Goal: Task Accomplishment & Management: Manage account settings

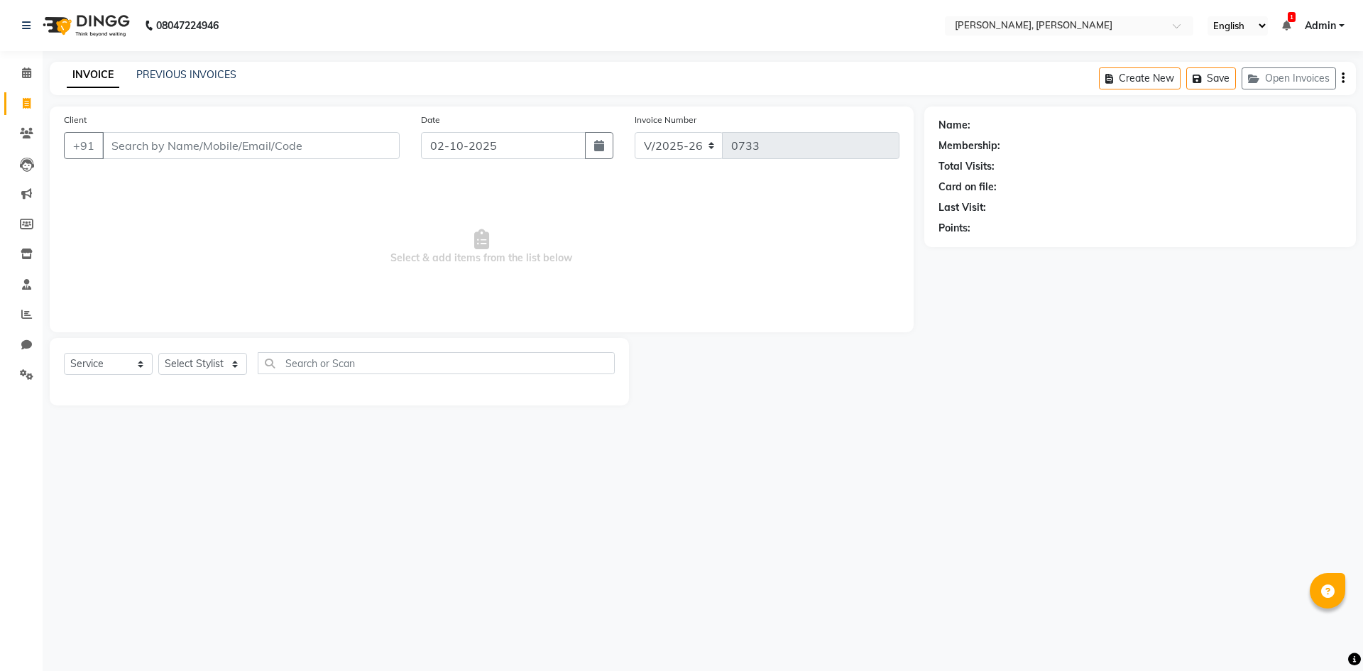
select select "5264"
select select "service"
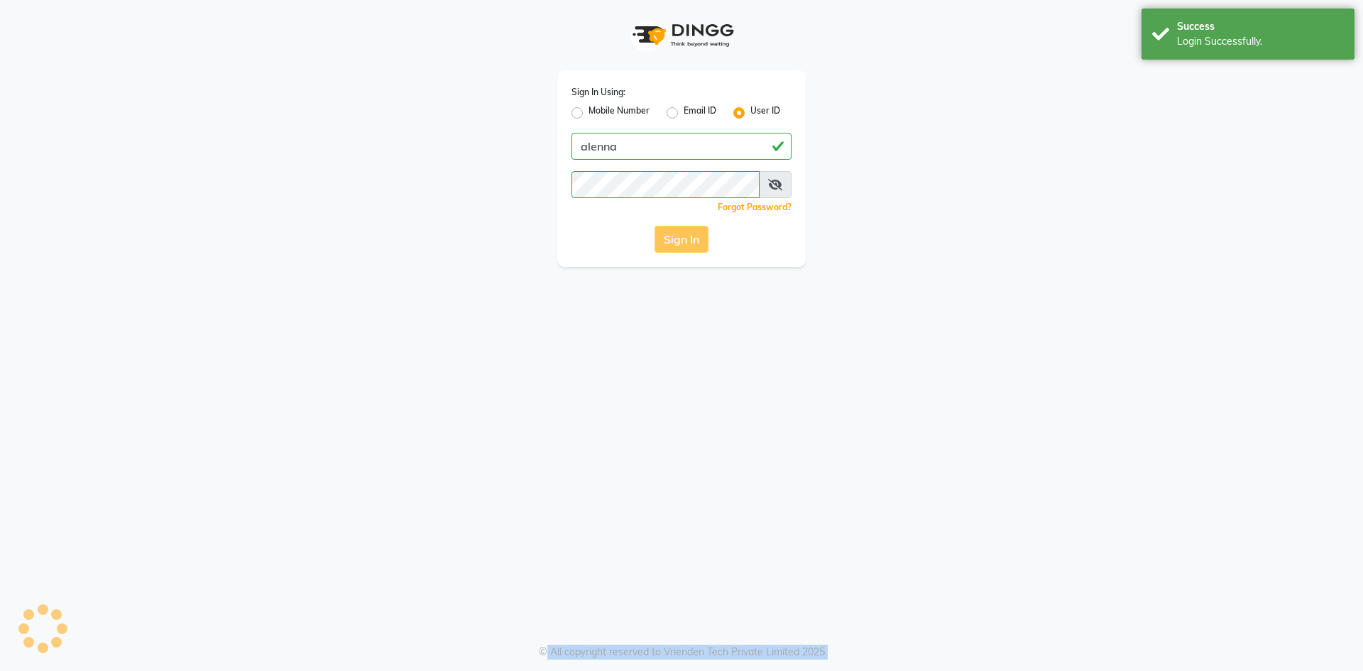
click at [706, 227] on div "Sign In" at bounding box center [681, 239] width 220 height 27
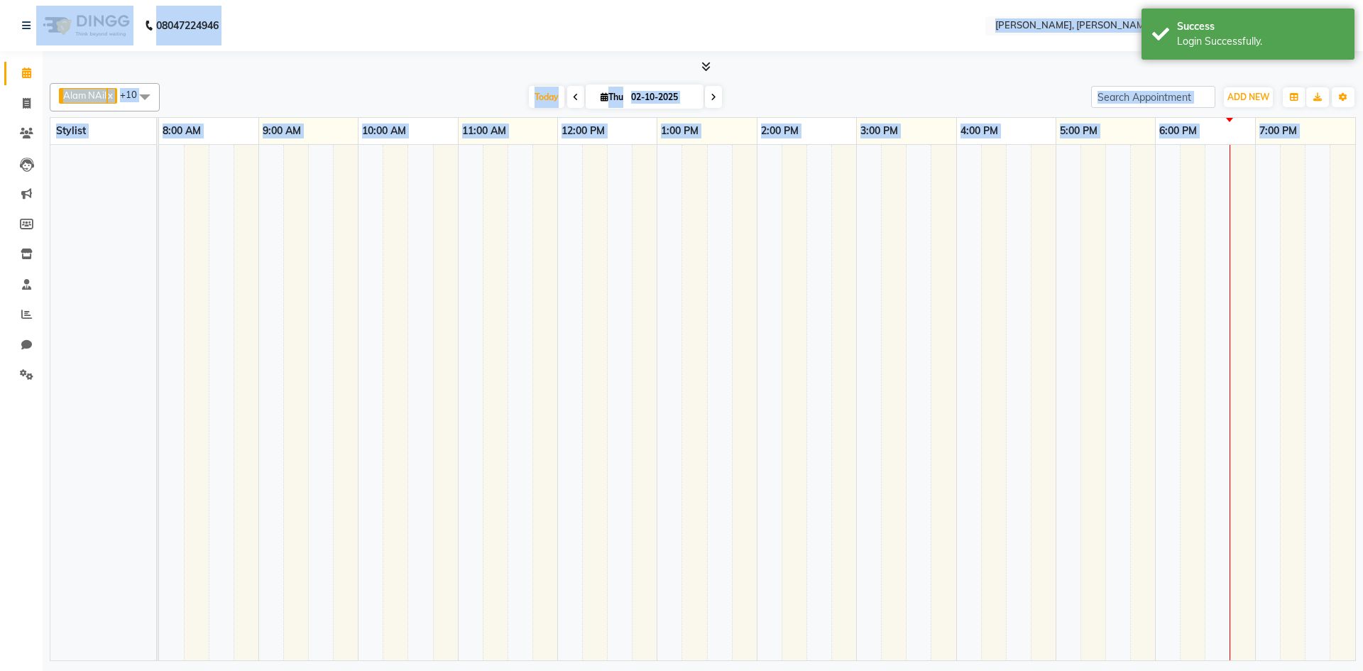
select select "en"
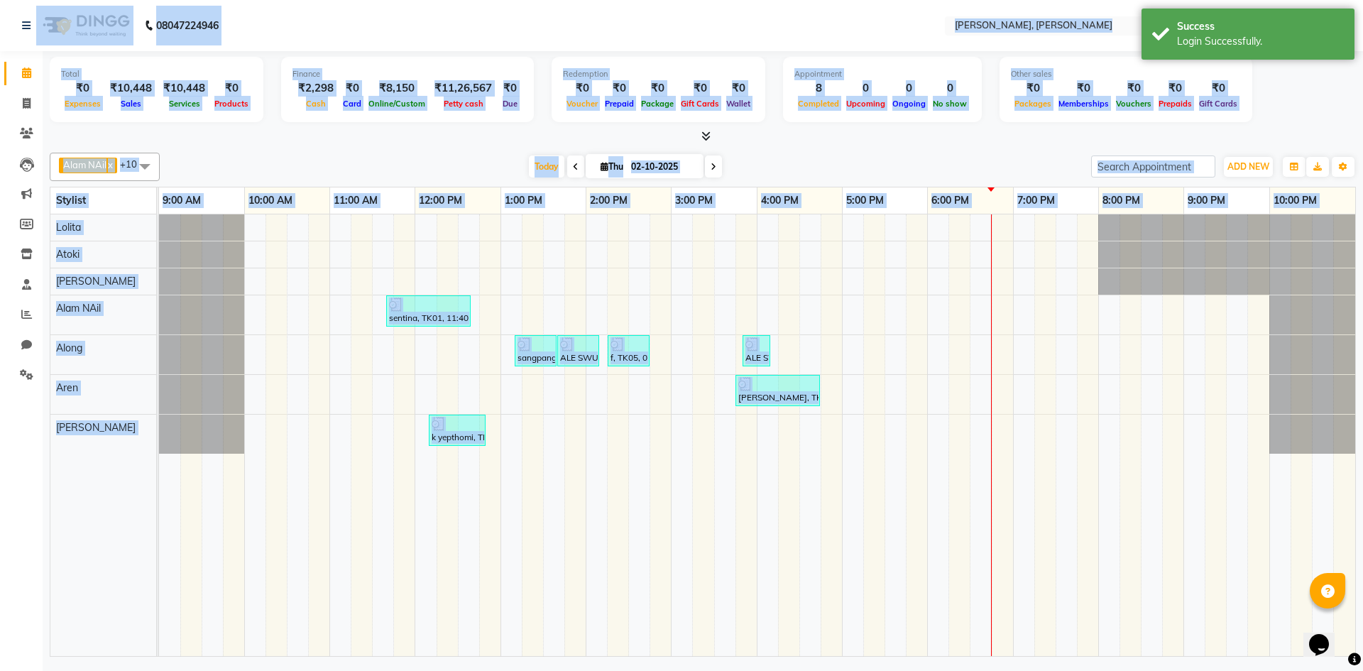
click at [140, 82] on div "₹10,448" at bounding box center [130, 88] width 53 height 16
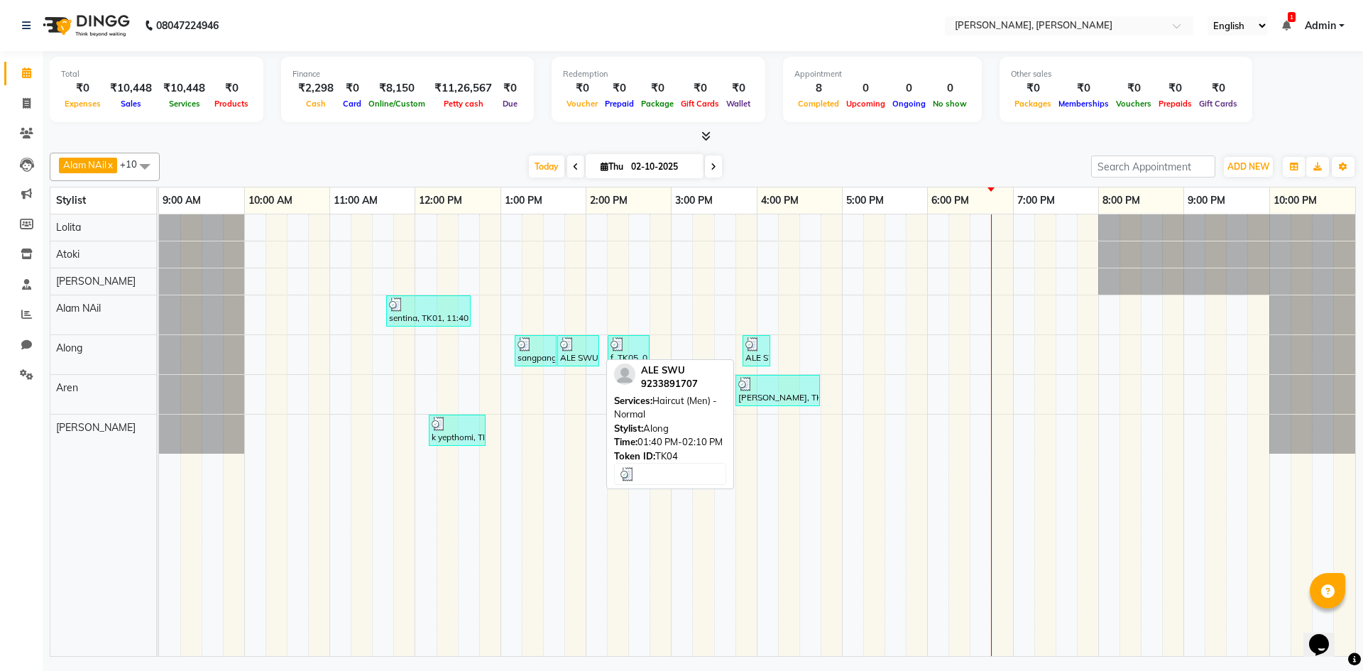
click at [568, 346] on img at bounding box center [567, 344] width 14 height 14
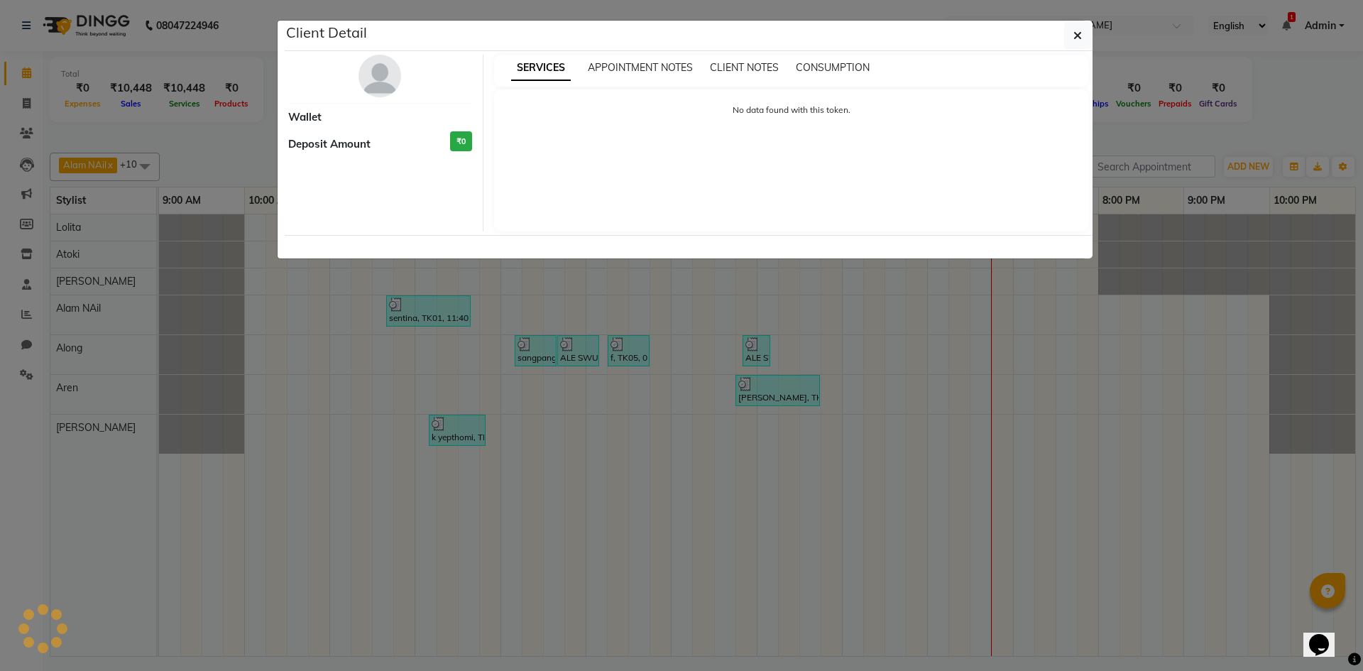
select select "3"
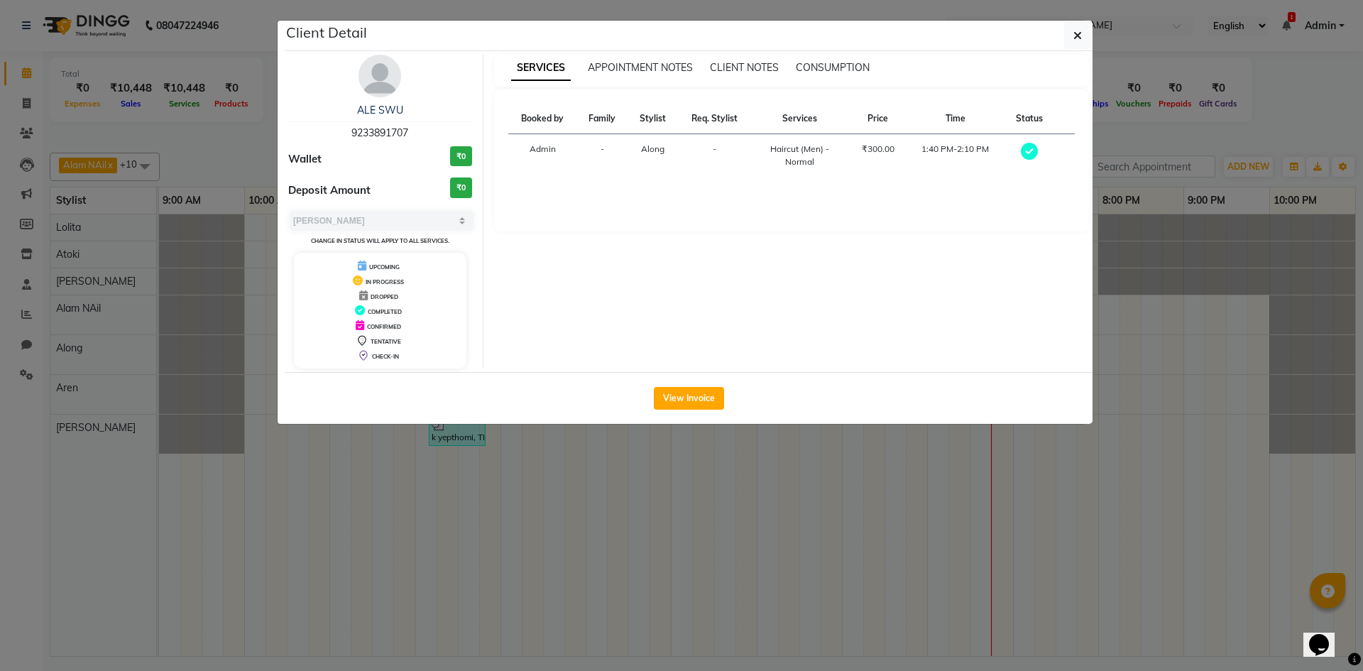
click at [686, 412] on div "View Invoice" at bounding box center [689, 398] width 808 height 52
drag, startPoint x: 564, startPoint y: 531, endPoint x: 613, endPoint y: 471, distance: 77.7
click at [566, 529] on ngb-modal-window "Client Detail ALE SWU 9233891707 Wallet ₹0 Deposit Amount ₹0 Select MARK DONE U…" at bounding box center [681, 335] width 1363 height 671
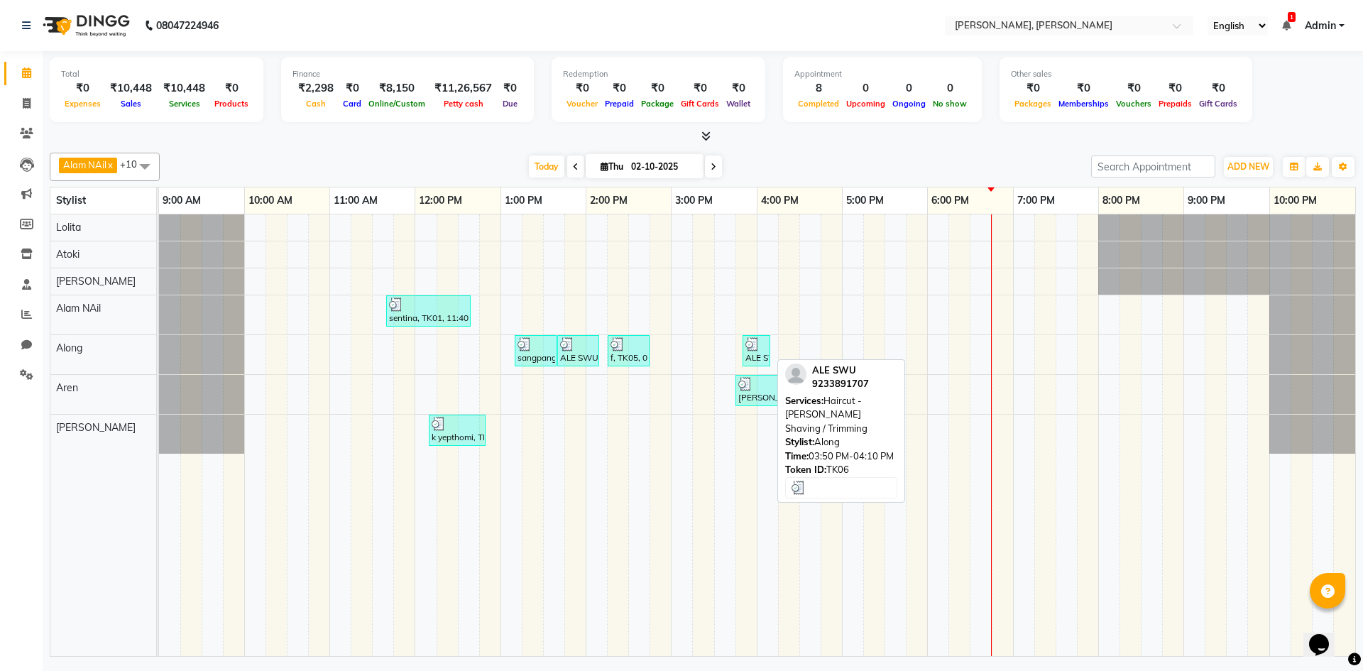
click at [765, 357] on div "ALE SWU, TK06, 03:50 PM-04:10 PM, Haircut - Beard Shaving / Trimming" at bounding box center [756, 350] width 25 height 27
select select "3"
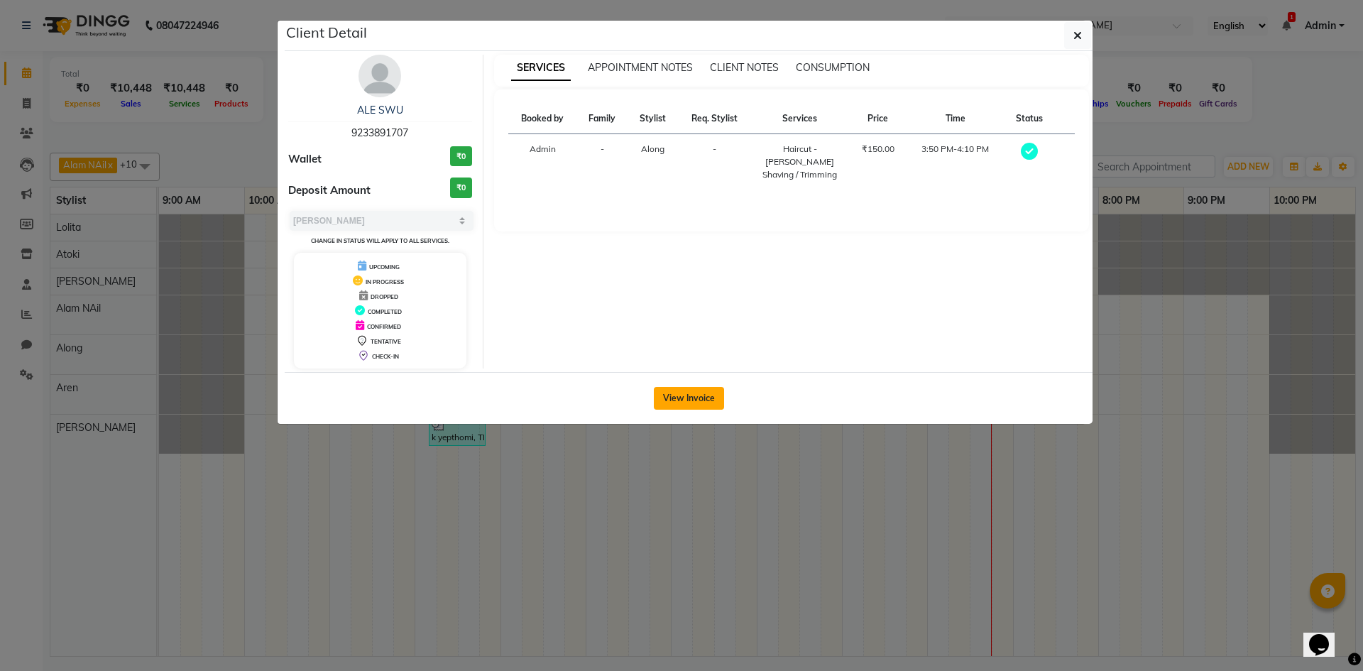
click at [704, 391] on button "View Invoice" at bounding box center [689, 398] width 70 height 23
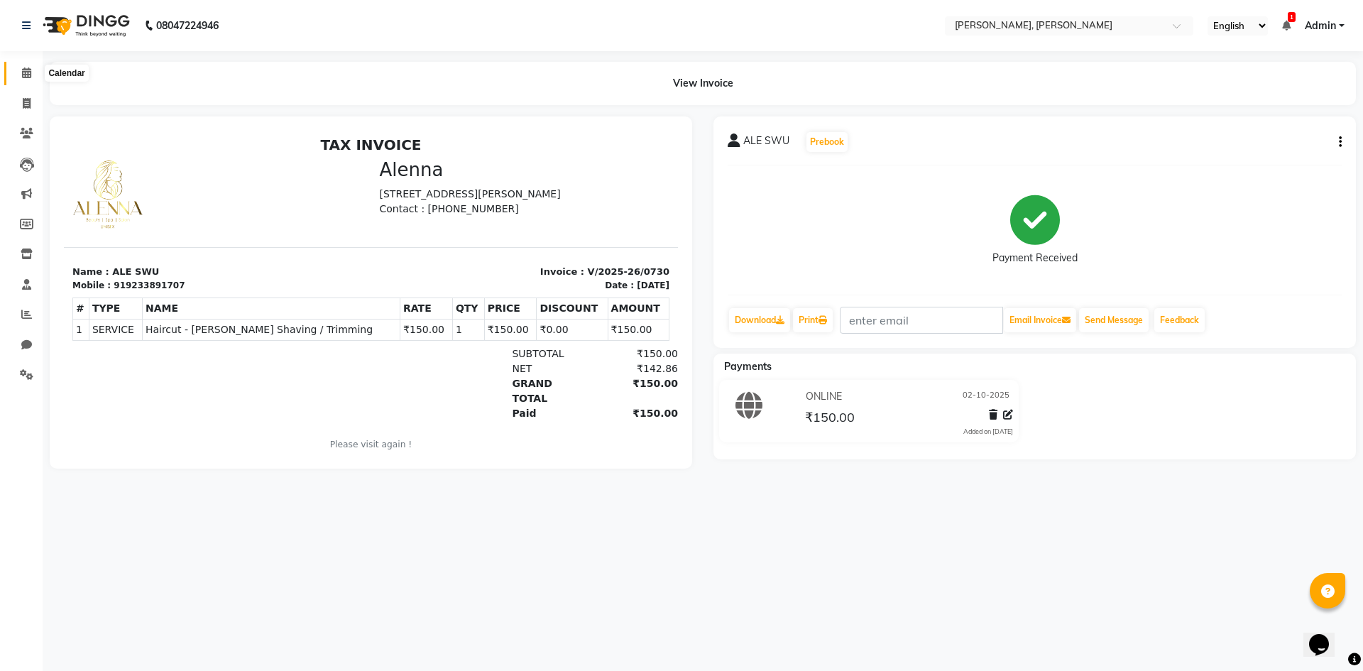
click at [21, 81] on span at bounding box center [26, 73] width 25 height 16
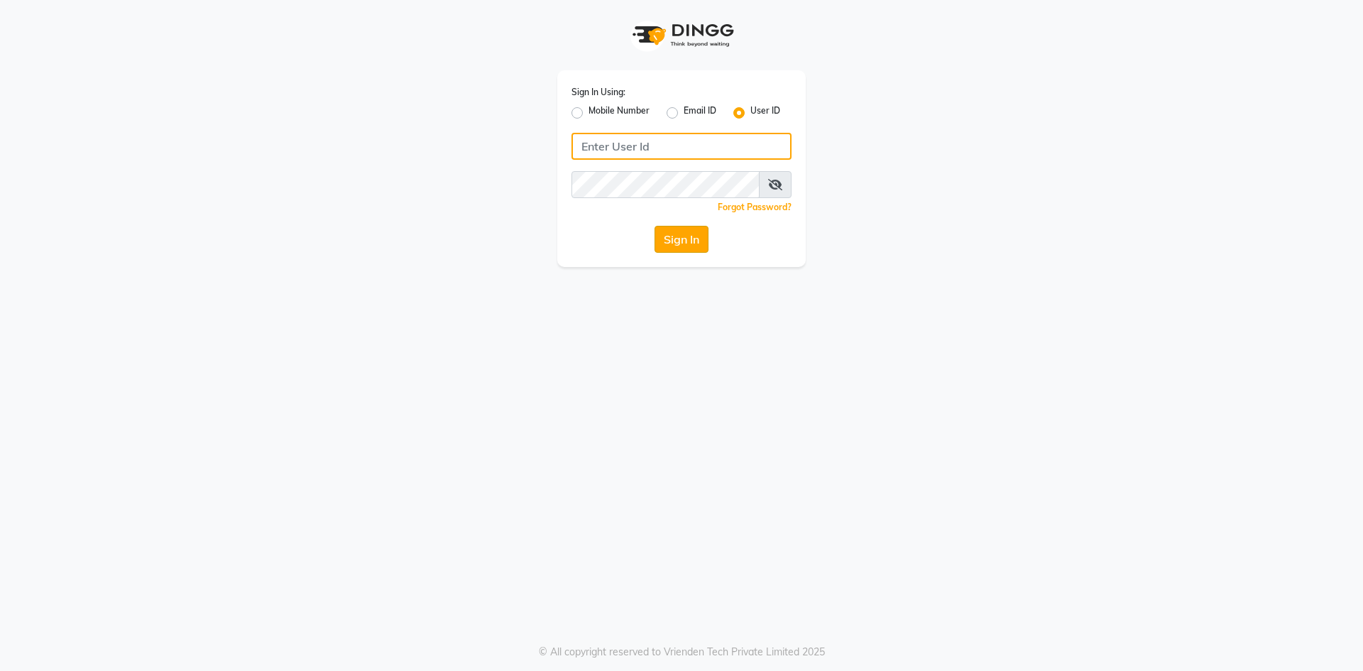
type input "alenna"
click at [704, 242] on button "Sign In" at bounding box center [682, 239] width 54 height 27
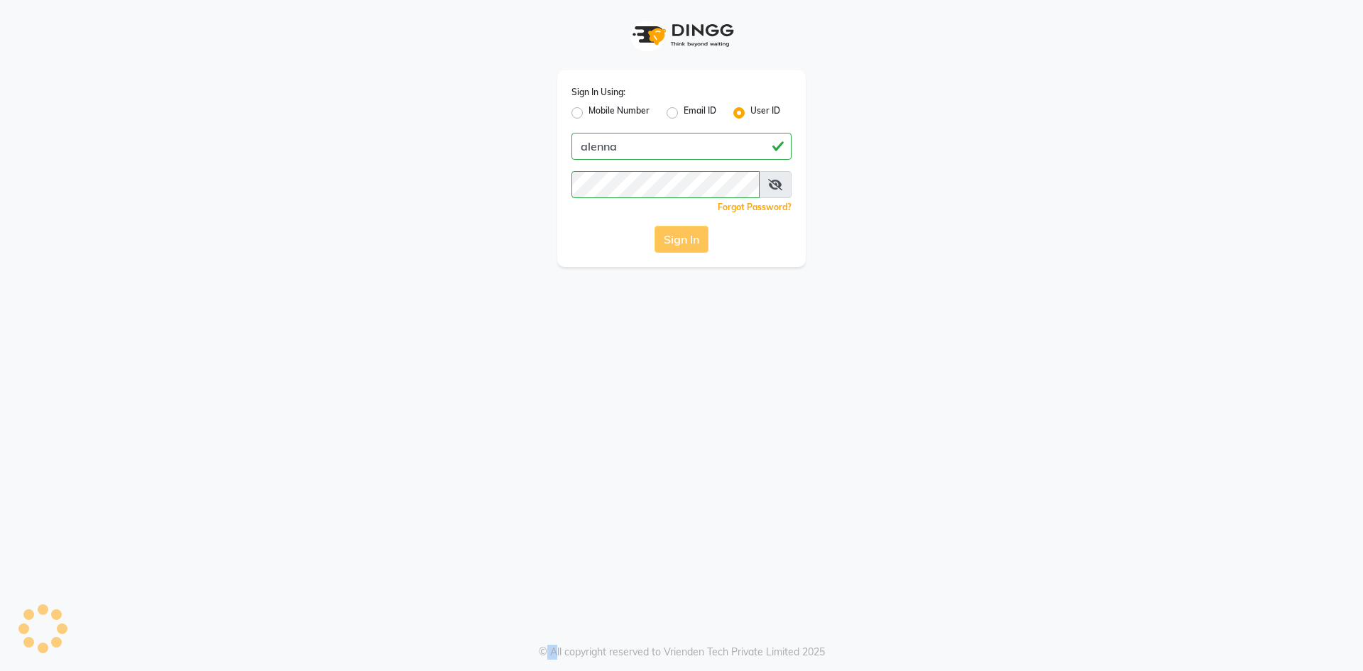
click at [704, 242] on div "Sign In" at bounding box center [681, 239] width 220 height 27
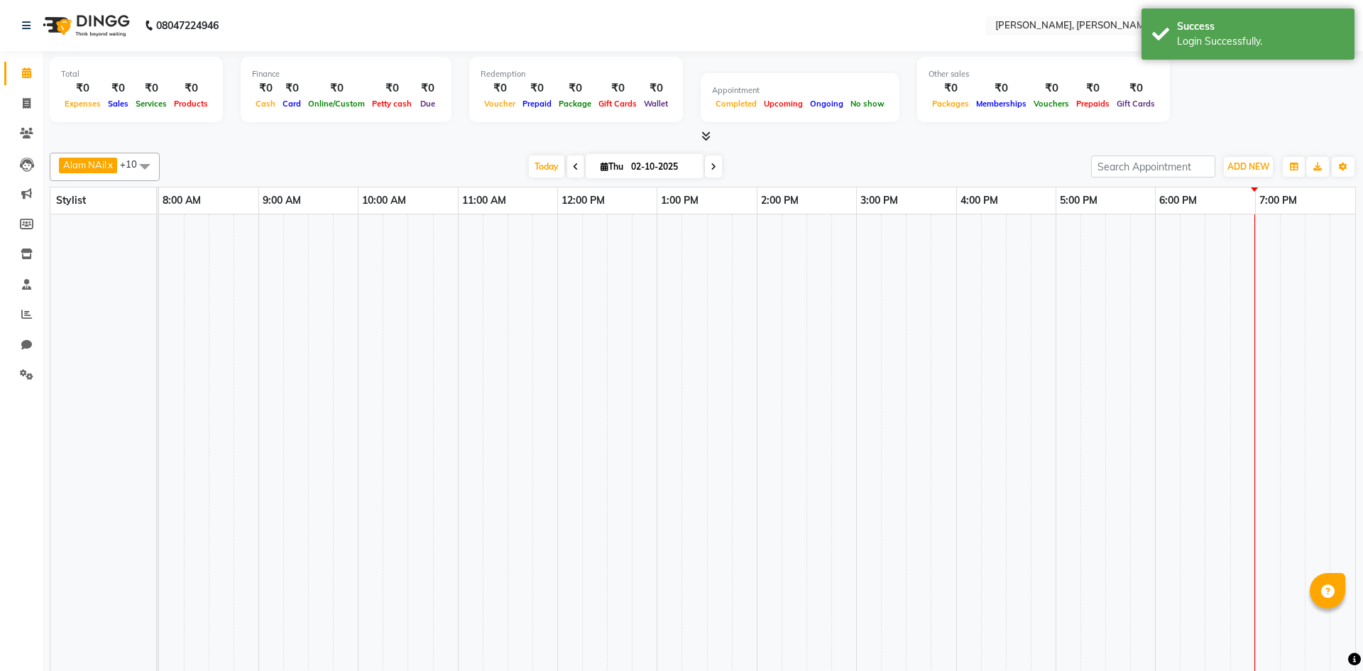
select select "en"
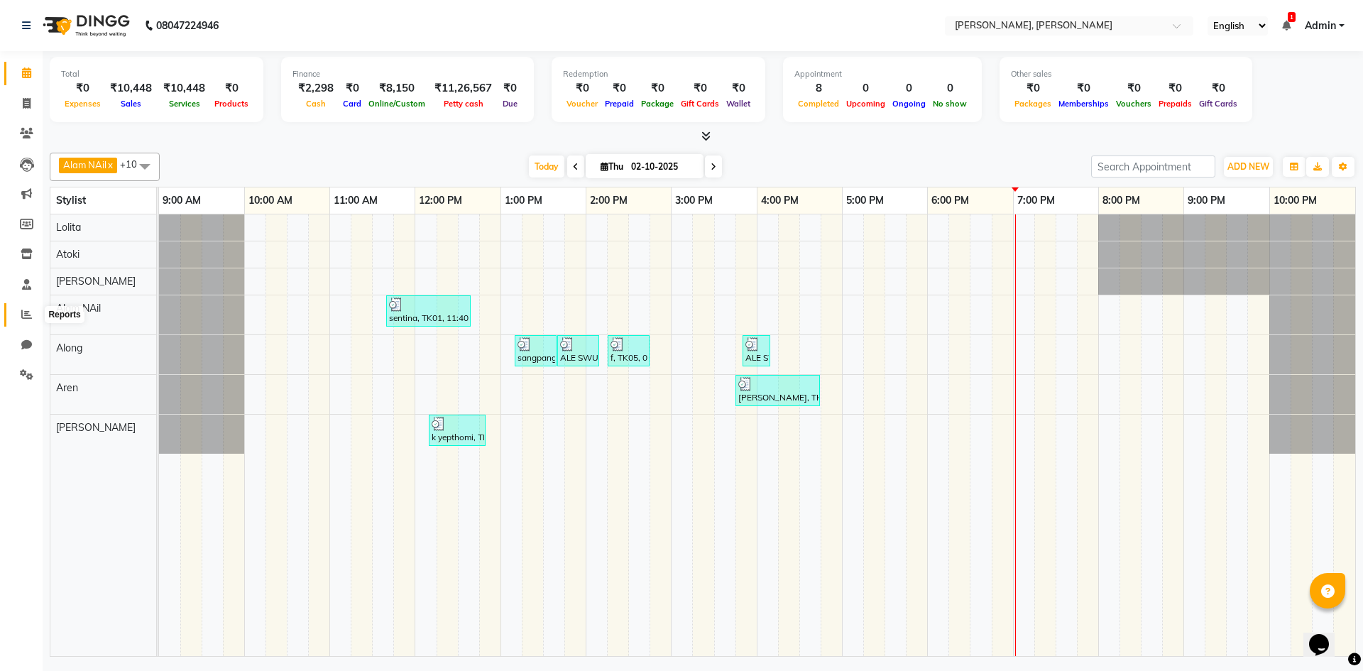
click at [25, 308] on span at bounding box center [26, 315] width 25 height 16
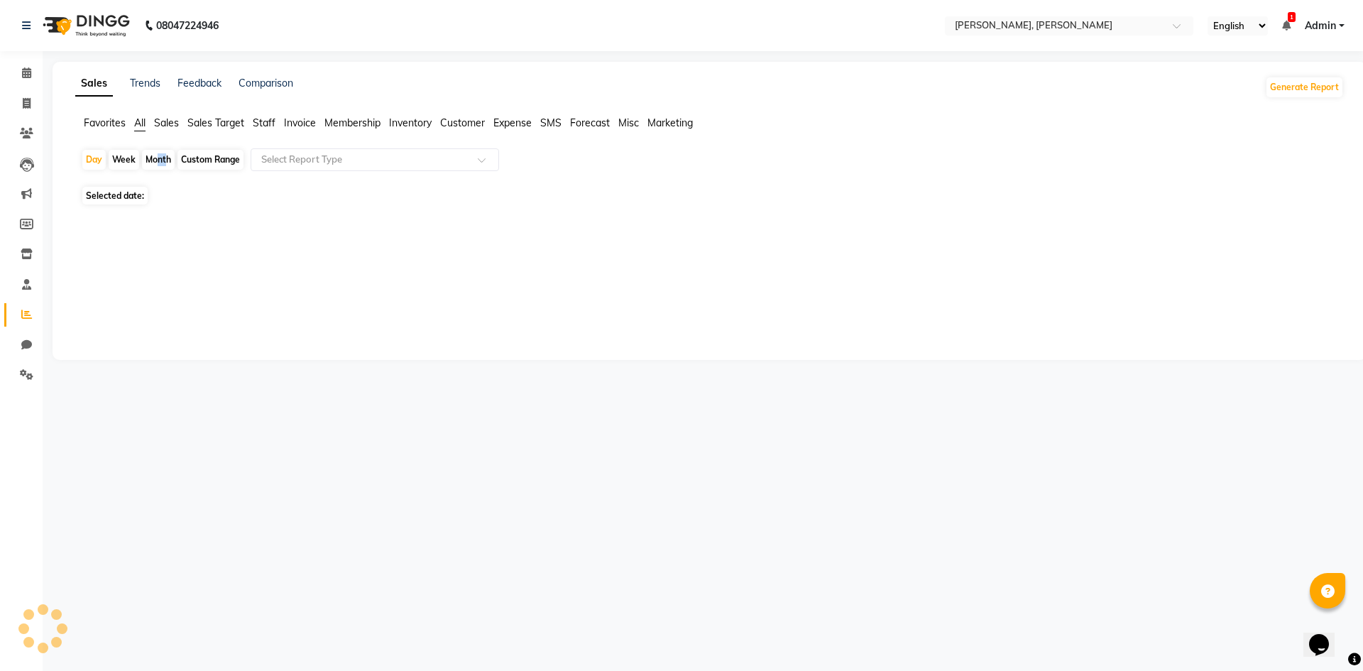
drag, startPoint x: 150, startPoint y: 158, endPoint x: 163, endPoint y: 153, distance: 13.7
click at [163, 153] on div "Month" at bounding box center [158, 160] width 33 height 20
select select "10"
select select "2025"
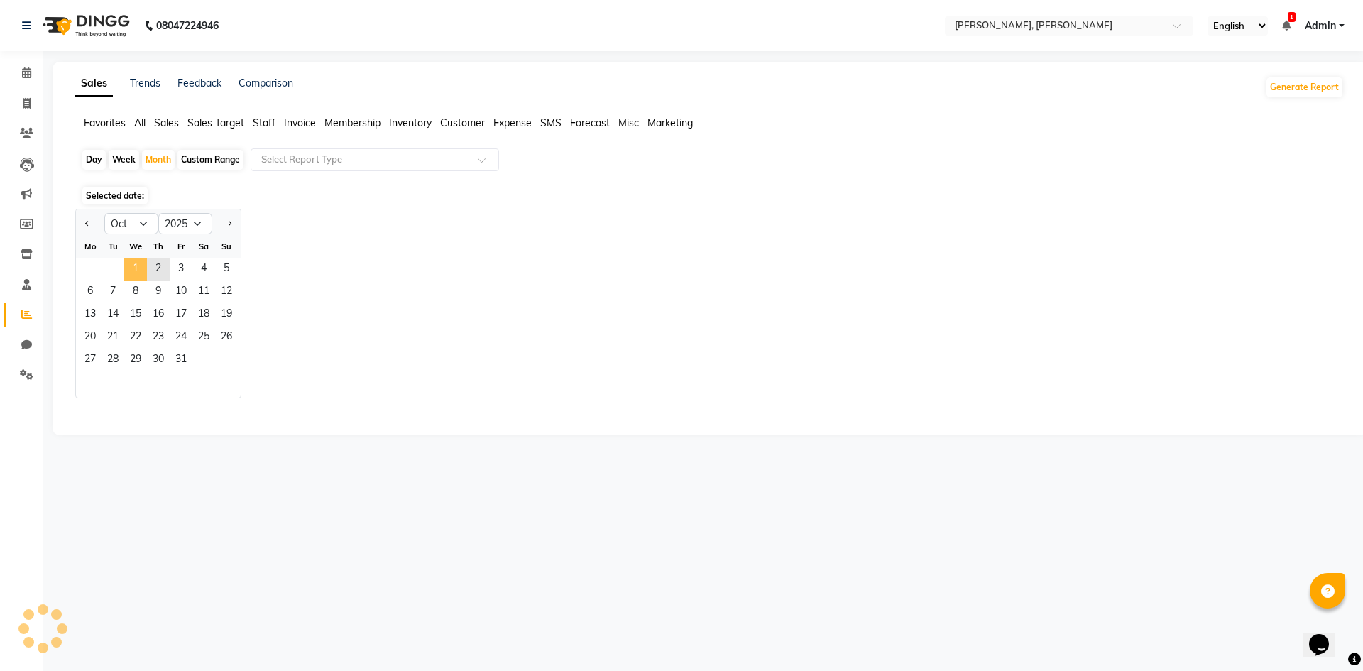
click at [133, 273] on span "1" at bounding box center [135, 269] width 23 height 23
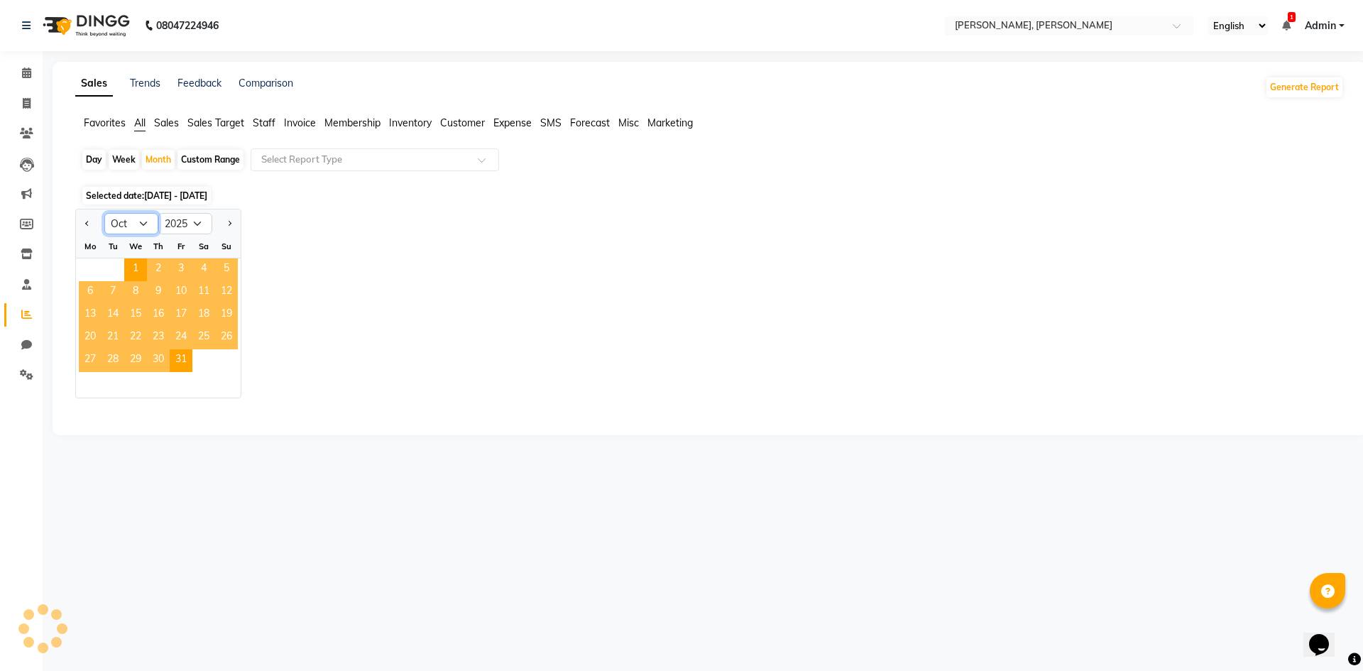
click at [141, 215] on select "Jan Feb Mar Apr May Jun Jul Aug Sep Oct Nov Dec" at bounding box center [131, 223] width 54 height 21
click at [104, 213] on select "Jan Feb Mar Apr May Jun Jul Aug Sep Oct Nov Dec" at bounding box center [131, 223] width 54 height 21
click at [138, 278] on span "1" at bounding box center [135, 269] width 23 height 23
click at [25, 317] on icon at bounding box center [26, 314] width 11 height 11
click at [205, 224] on select "2015 2016 2017 2018 2019 2020 2021 2022 2023 2024 2025 2026 2027 2028 2029 2030…" at bounding box center [185, 223] width 54 height 21
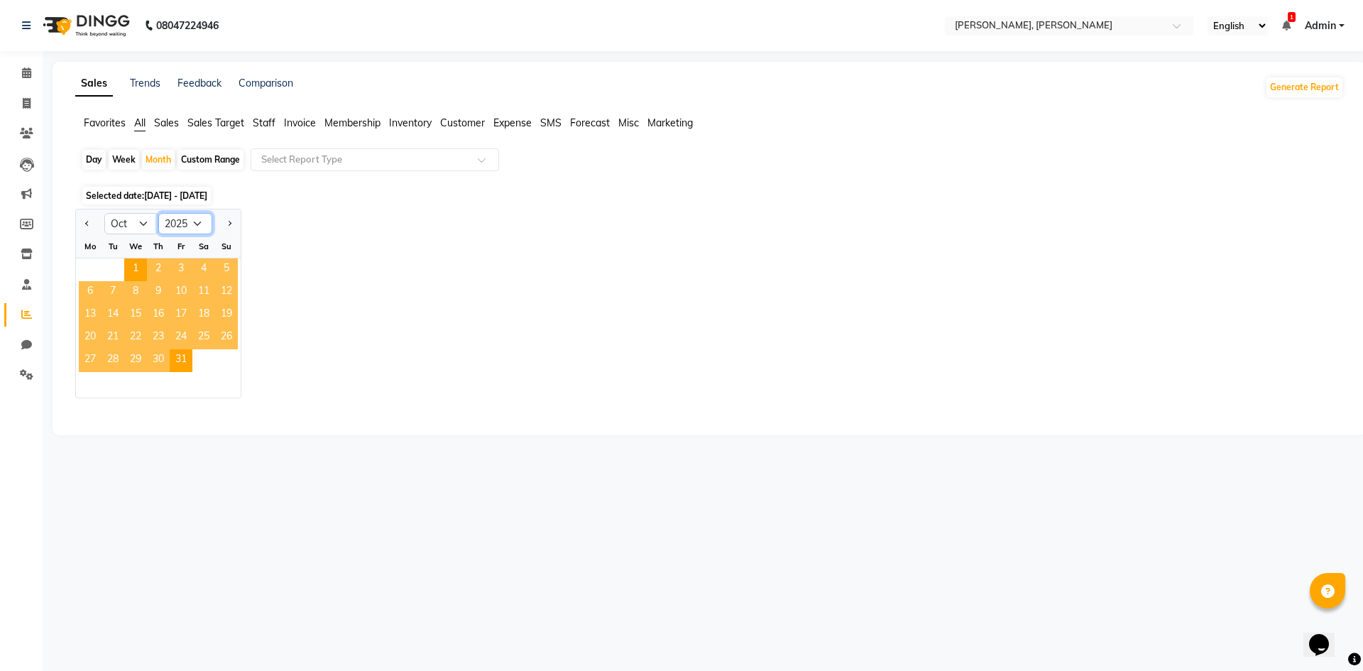
click at [158, 213] on select "2015 2016 2017 2018 2019 2020 2021 2022 2023 2024 2025 2026 2027 2028 2029 2030…" at bounding box center [185, 223] width 54 height 21
click at [831, 576] on div "08047224946 Select Location × Alenna, Duncan Basti English ENGLISH Español العر…" at bounding box center [681, 335] width 1363 height 671
click at [0, 315] on li "Reports" at bounding box center [21, 315] width 43 height 31
click at [21, 70] on span at bounding box center [26, 73] width 25 height 16
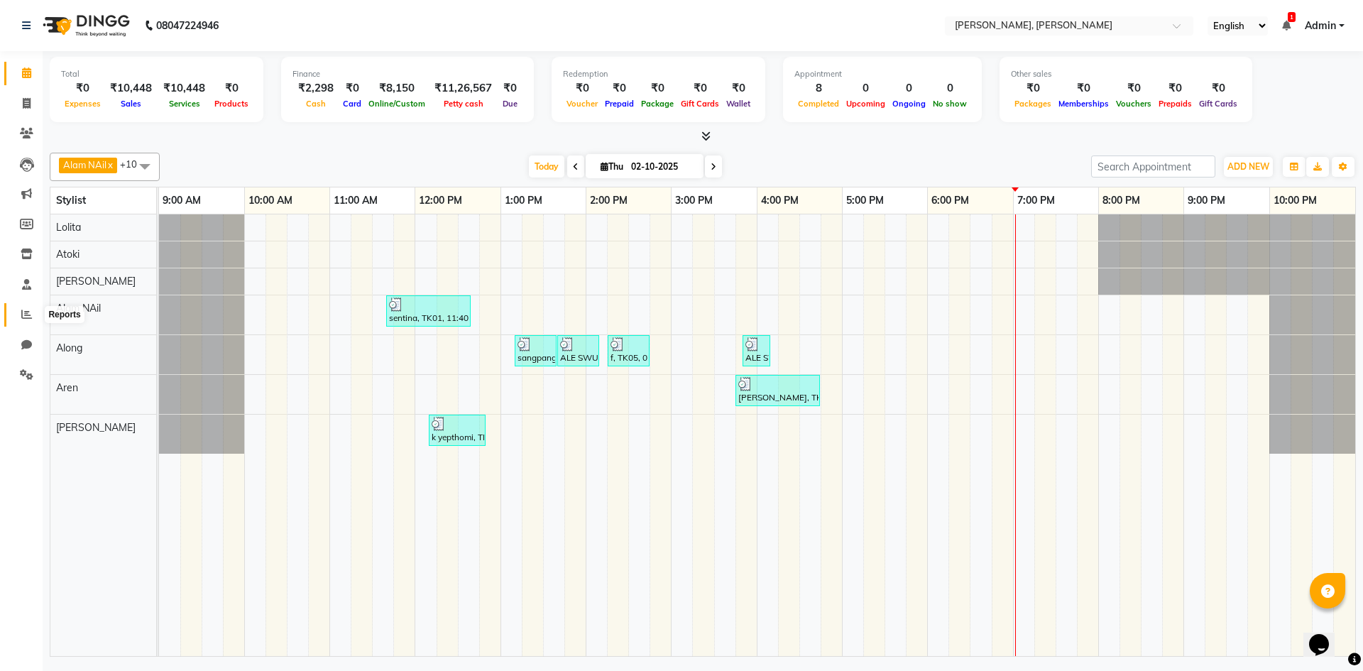
click at [21, 317] on span at bounding box center [26, 315] width 25 height 16
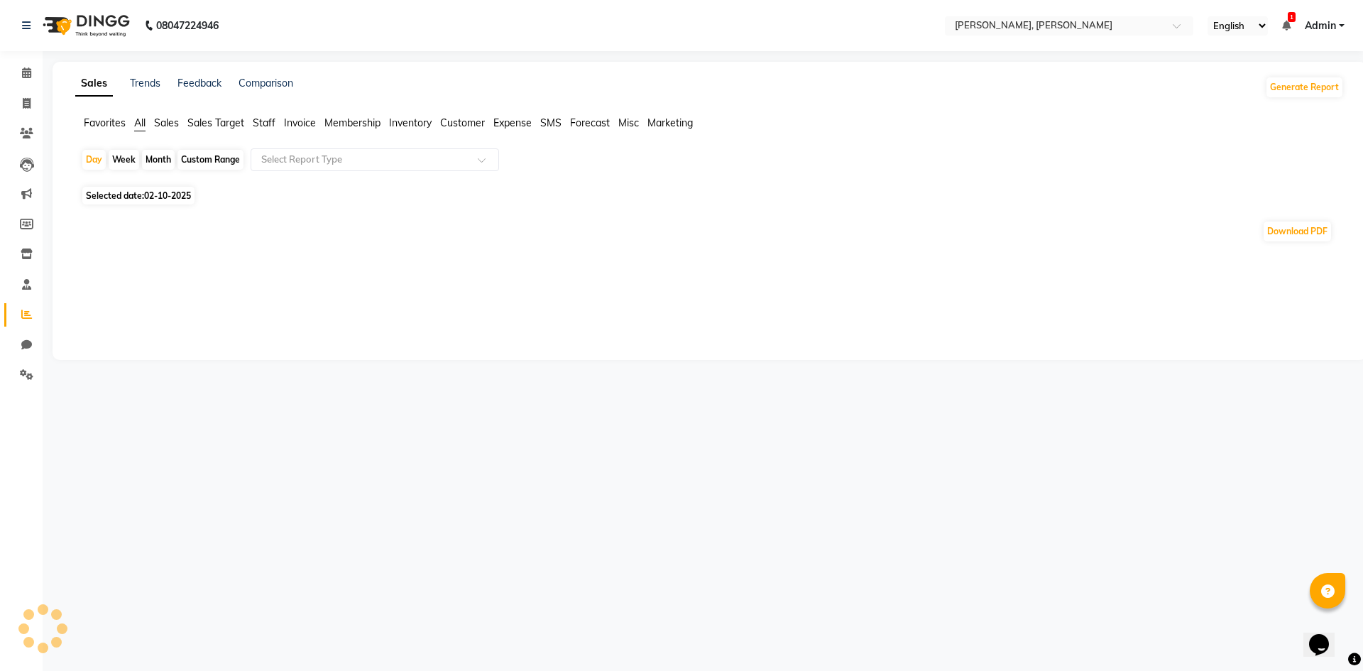
click at [169, 155] on div "Month" at bounding box center [158, 160] width 33 height 20
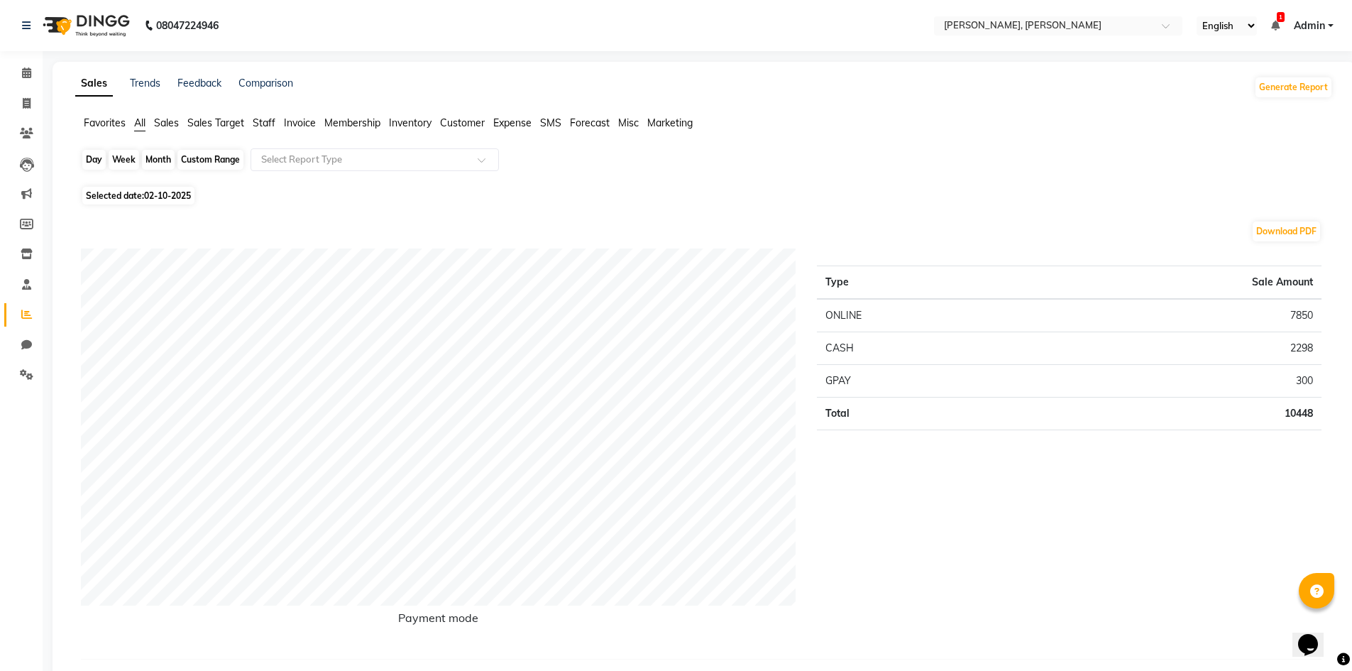
click at [162, 163] on div "Month" at bounding box center [158, 160] width 33 height 20
select select "10"
select select "2025"
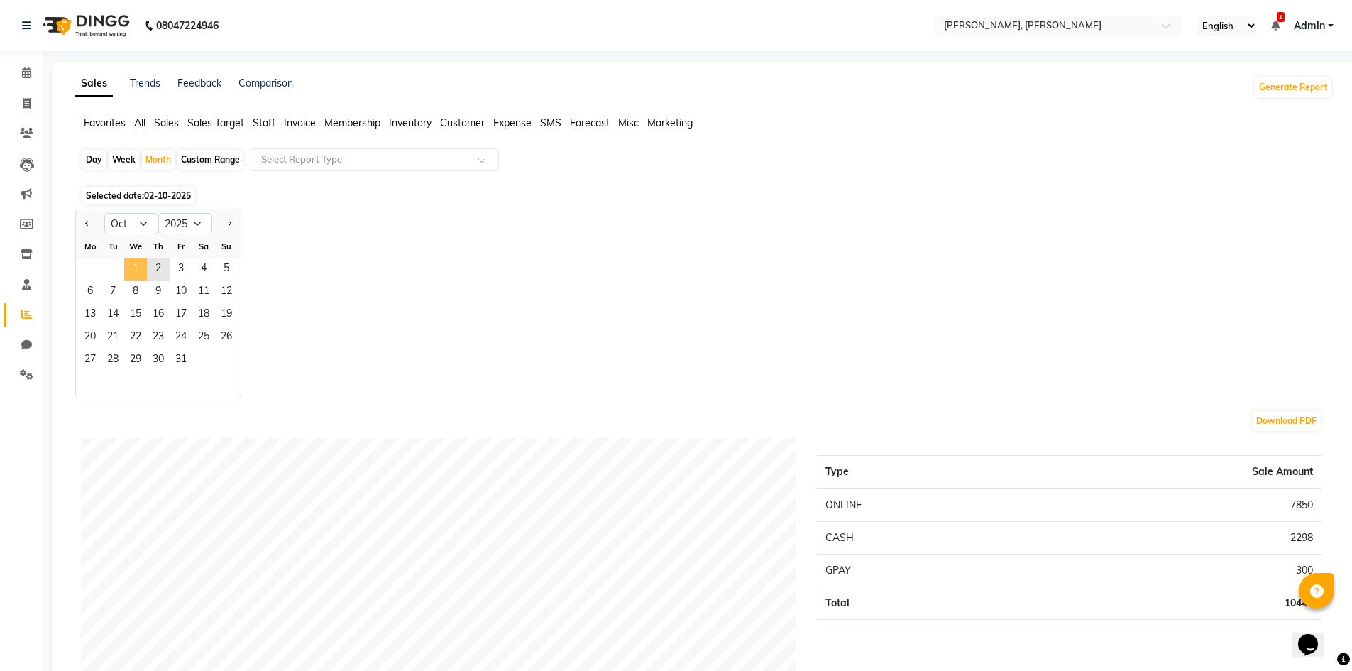
click at [128, 262] on span "1" at bounding box center [135, 269] width 23 height 23
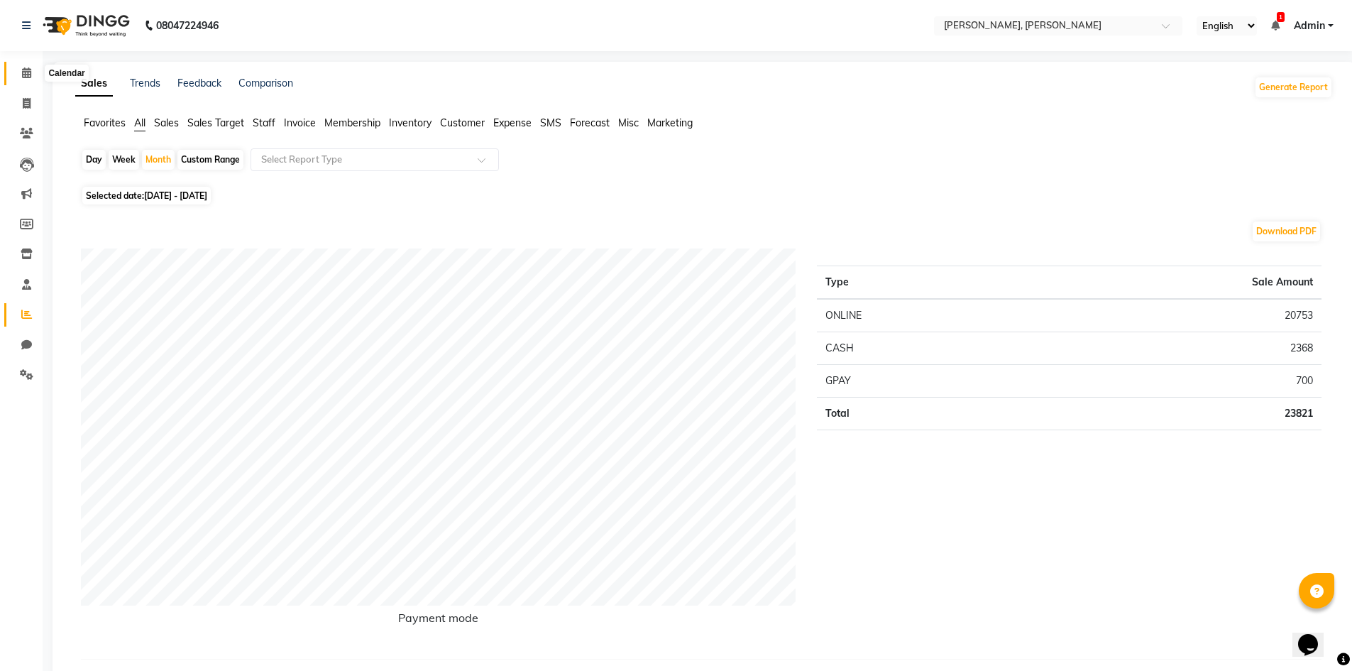
click at [36, 80] on span at bounding box center [26, 73] width 25 height 16
